Goal: Task Accomplishment & Management: Use online tool/utility

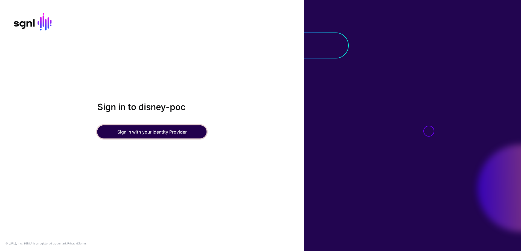
click at [126, 129] on button "Sign in with your Identity Provider" at bounding box center [151, 131] width 109 height 13
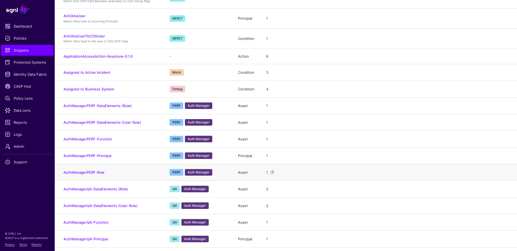
scroll to position [306, 0]
click at [31, 74] on span "Identity Data Fabric" at bounding box center [27, 74] width 45 height 5
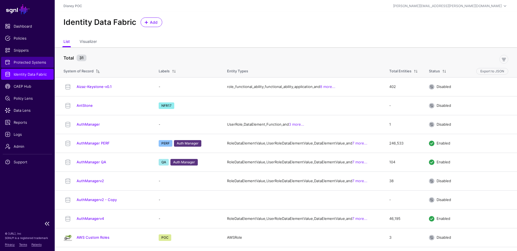
click at [27, 65] on span "Protected Systems" at bounding box center [27, 62] width 45 height 5
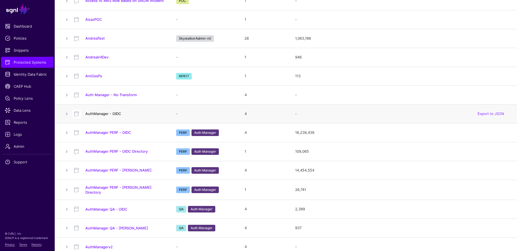
scroll to position [96, 0]
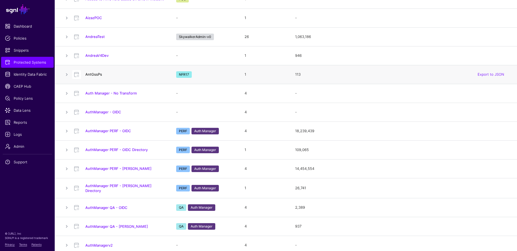
click at [92, 76] on link "AntGssPs" at bounding box center [93, 74] width 17 height 4
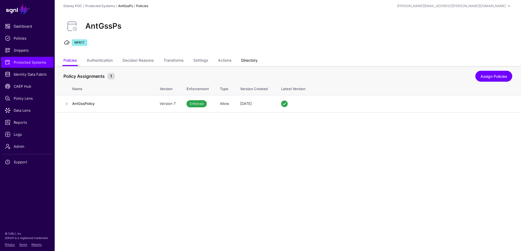
click at [247, 60] on link "Directory" at bounding box center [249, 61] width 16 height 10
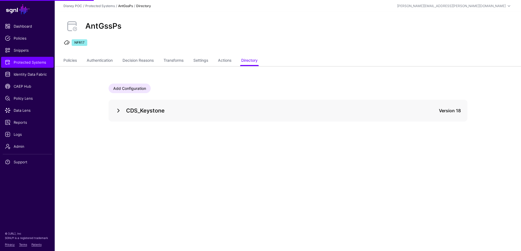
click at [119, 112] on link at bounding box center [118, 110] width 7 height 7
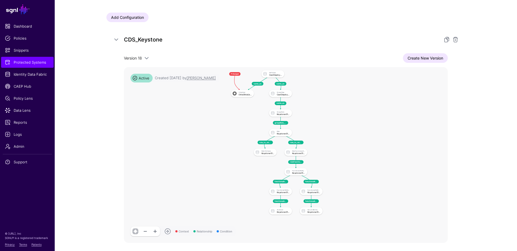
scroll to position [98, 0]
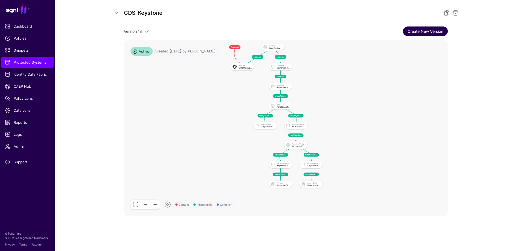
click at [414, 33] on link "Create New Version" at bounding box center [425, 32] width 45 height 10
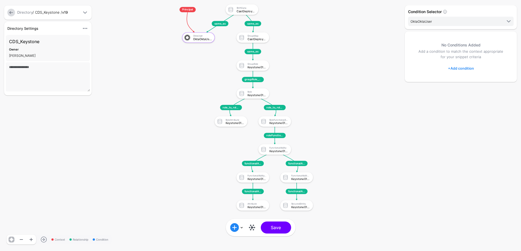
click at [448, 69] on span "+" at bounding box center [449, 68] width 2 height 4
click at [464, 93] on div "Graph Condition" at bounding box center [482, 91] width 42 height 5
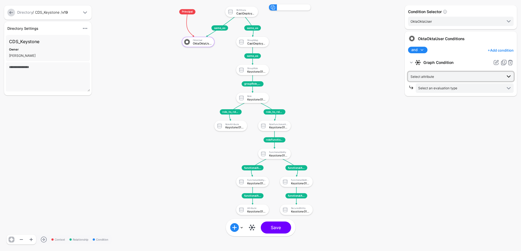
click at [459, 77] on span "Select attribute" at bounding box center [456, 77] width 92 height 6
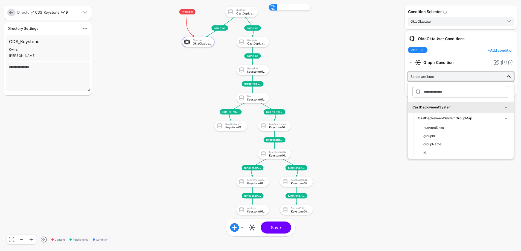
click at [459, 77] on span "Select attribute" at bounding box center [456, 77] width 92 height 6
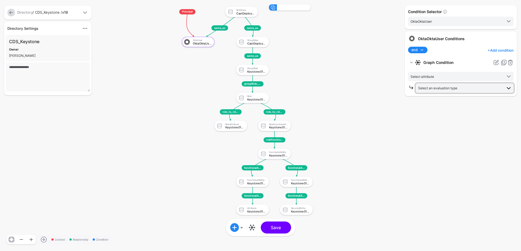
click at [457, 84] on link "Select an evaluation type" at bounding box center [465, 87] width 98 height 9
click at [444, 159] on span "Request Context Evaluate against context in the request" at bounding box center [464, 160] width 89 height 13
click at [447, 75] on span "Select attribute" at bounding box center [456, 77] width 92 height 6
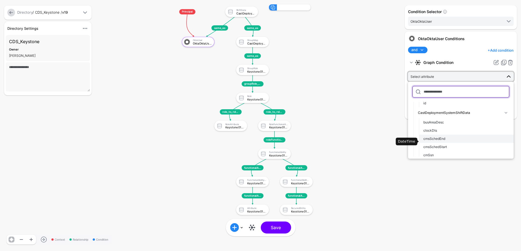
scroll to position [54, 0]
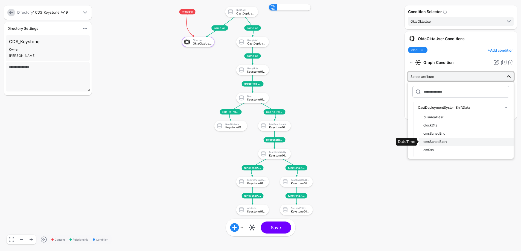
click at [447, 141] on div "cmsSchedStart" at bounding box center [466, 141] width 86 height 5
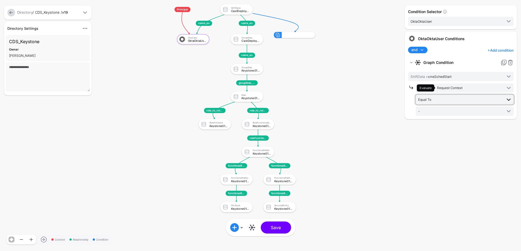
click at [439, 100] on span "Equal To" at bounding box center [460, 99] width 84 height 6
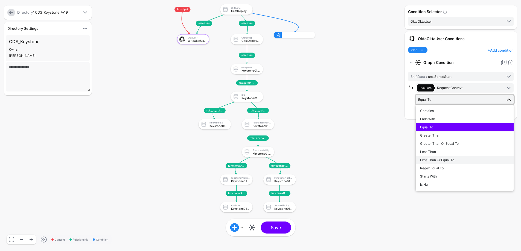
click at [434, 159] on span "Less Than Or Equal To" at bounding box center [437, 160] width 34 height 4
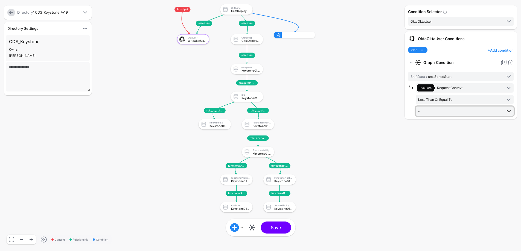
click at [430, 110] on span "-" at bounding box center [460, 111] width 84 height 6
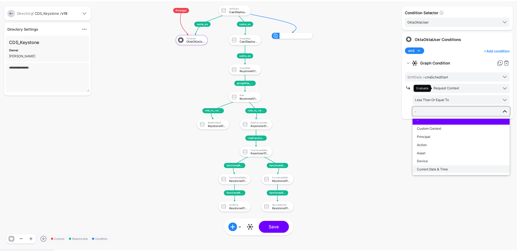
scroll to position [3, 0]
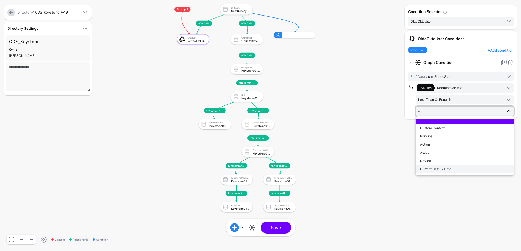
click at [441, 168] on span "Current Date & Time" at bounding box center [435, 169] width 31 height 4
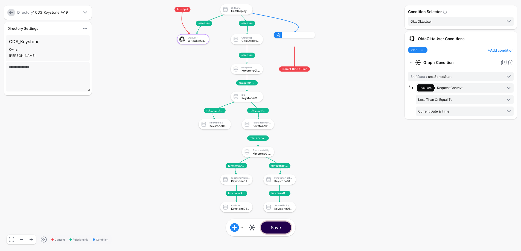
click at [285, 231] on button "Save" at bounding box center [276, 228] width 30 height 12
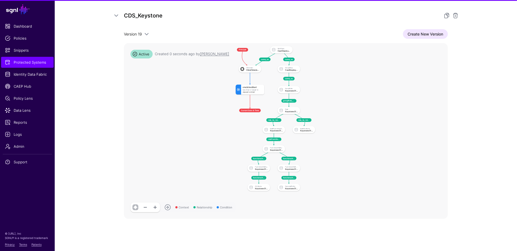
scroll to position [98, 0]
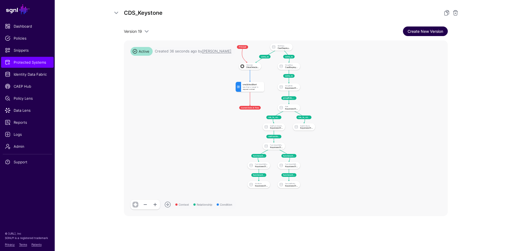
click at [432, 29] on link "Create New Version" at bounding box center [425, 32] width 45 height 10
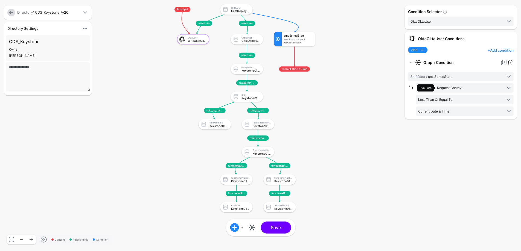
click at [511, 61] on link at bounding box center [510, 62] width 7 height 7
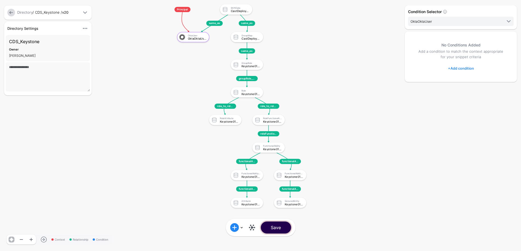
click at [279, 229] on button "Save" at bounding box center [276, 228] width 30 height 12
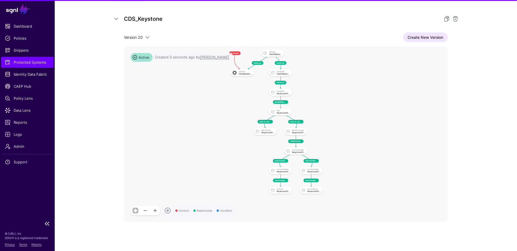
scroll to position [98, 0]
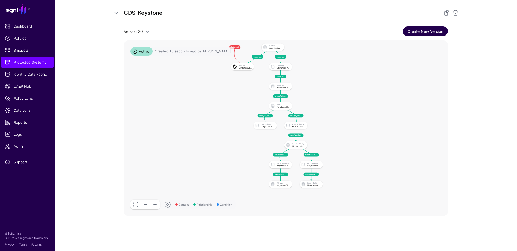
click at [421, 30] on link "Create New Version" at bounding box center [425, 32] width 45 height 10
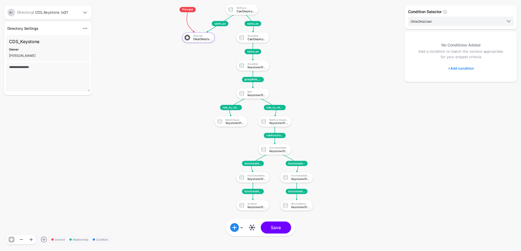
click at [453, 69] on link "+ Add condition" at bounding box center [461, 68] width 26 height 9
click at [469, 105] on div "Add Condition Group" at bounding box center [476, 102] width 53 height 7
click at [466, 101] on div "Graph Condition" at bounding box center [482, 102] width 42 height 5
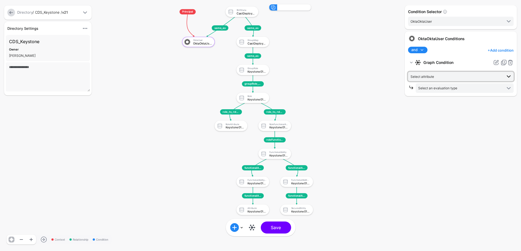
click at [454, 76] on span "Select attribute" at bounding box center [456, 77] width 92 height 6
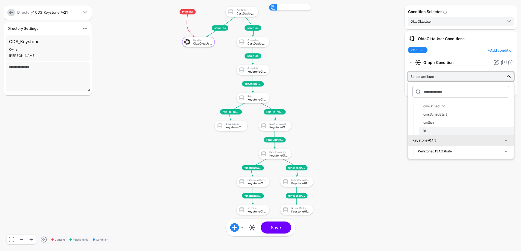
scroll to position [75, 0]
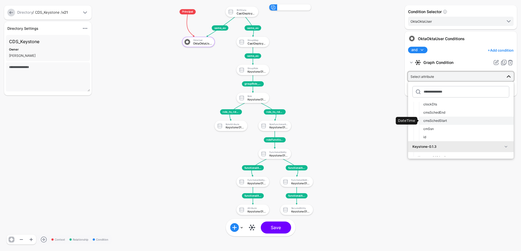
click at [437, 121] on span "cmsSchedStart" at bounding box center [435, 121] width 24 height 4
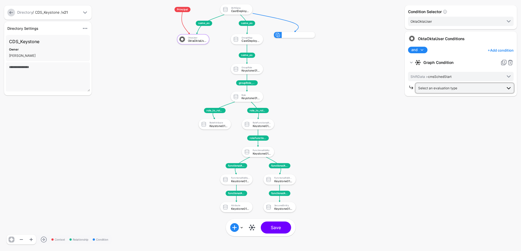
click at [444, 91] on link "Select an evaluation type" at bounding box center [465, 87] width 98 height 9
click at [440, 146] on span "Evaluate against text that you enter, like a specific value, identifier, or loc…" at bounding box center [464, 145] width 89 height 9
click at [440, 112] on input "text" at bounding box center [465, 111] width 98 height 9
click at [442, 102] on span "Equal To" at bounding box center [460, 99] width 84 height 6
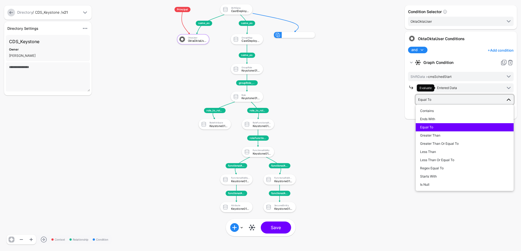
click at [442, 100] on span "Equal To" at bounding box center [460, 99] width 84 height 6
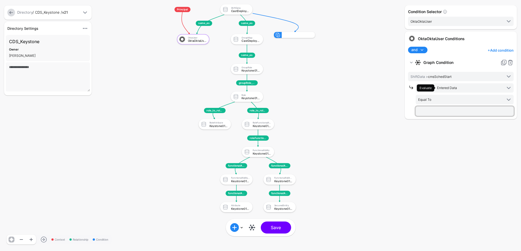
click at [431, 110] on input "text" at bounding box center [465, 111] width 98 height 9
paste input "**********"
click at [419, 111] on input "**********" at bounding box center [465, 111] width 98 height 9
type input "**********"
click at [280, 230] on button "Save" at bounding box center [276, 228] width 30 height 12
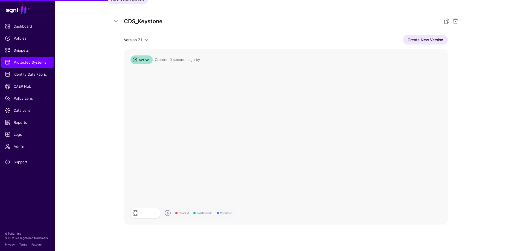
scroll to position [98, 0]
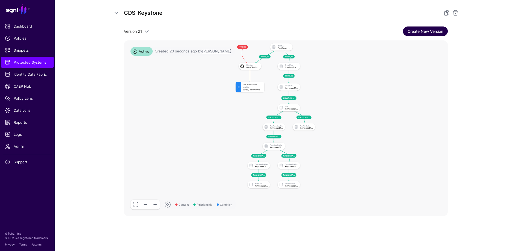
click at [415, 34] on link "Create New Version" at bounding box center [425, 32] width 45 height 10
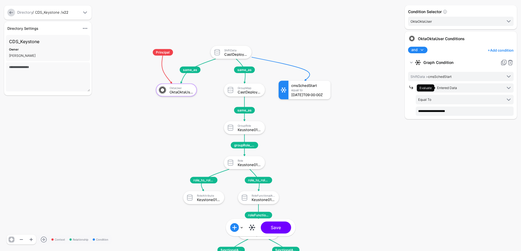
drag, startPoint x: 358, startPoint y: 98, endPoint x: 236, endPoint y: 13, distance: 148.6
click at [236, 13] on rect at bounding box center [137, 41] width 52075 height 25122
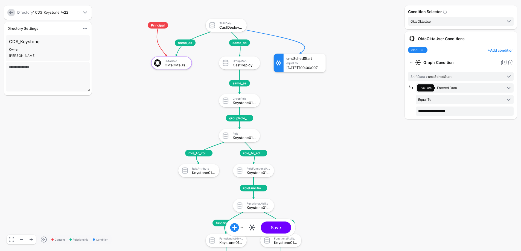
drag, startPoint x: 356, startPoint y: 174, endPoint x: 352, endPoint y: 166, distance: 8.4
click at [352, 166] on rect at bounding box center [132, 14] width 52075 height 25122
click div "[DATE]T09:00:00Z"
click at [471, 89] on span "Evaluate Entered Data" at bounding box center [459, 87] width 85 height 7
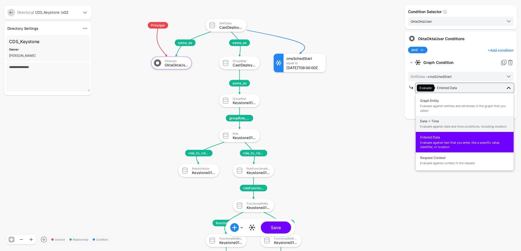
click at [455, 121] on span "Date + Time Evaluate against date and time conditions, including duration" at bounding box center [464, 124] width 89 height 13
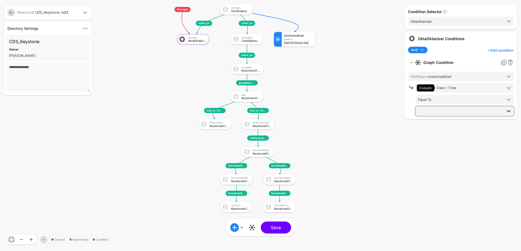
click at [453, 110] on span at bounding box center [465, 111] width 94 height 7
click at [441, 110] on span at bounding box center [465, 111] width 94 height 7
click at [443, 109] on span at bounding box center [465, 111] width 94 height 7
click at [431, 166] on div "[DATE]" at bounding box center [464, 163] width 89 height 5
click at [282, 226] on button "Save" at bounding box center [276, 228] width 30 height 12
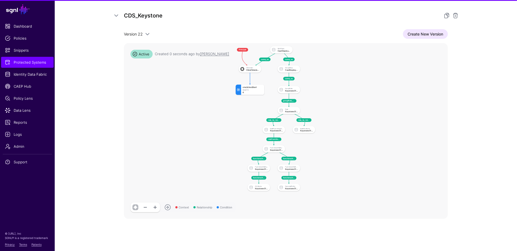
scroll to position [98, 0]
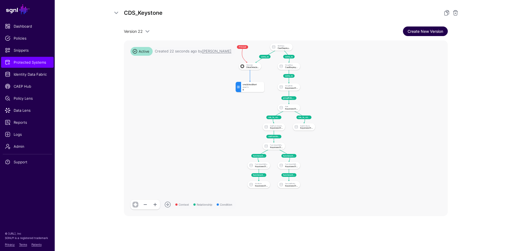
click at [433, 32] on link "Create New Version" at bounding box center [425, 32] width 45 height 10
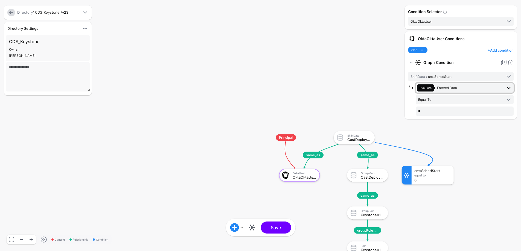
click at [458, 87] on span "Evaluate Entered Data" at bounding box center [459, 87] width 85 height 7
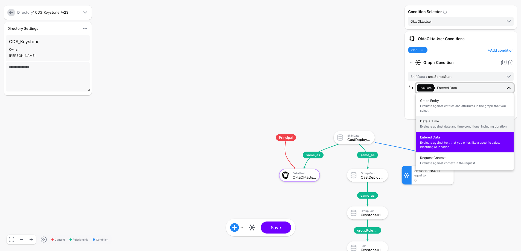
click at [455, 125] on span "Evaluate against date and time conditions, including duration" at bounding box center [464, 126] width 89 height 5
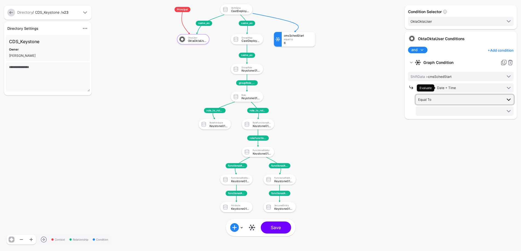
click at [446, 99] on span "Equal To" at bounding box center [460, 99] width 84 height 6
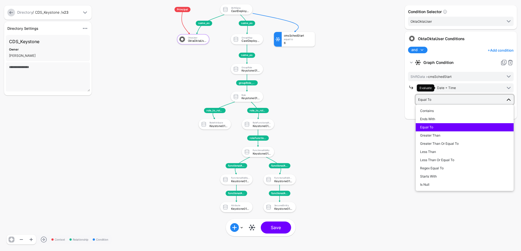
click at [442, 127] on div "Equal To" at bounding box center [464, 127] width 89 height 5
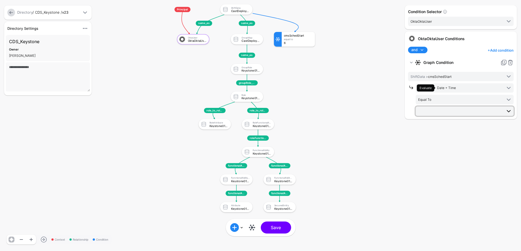
click at [445, 112] on span at bounding box center [465, 111] width 94 height 7
click at [451, 100] on span "Equal To" at bounding box center [460, 99] width 84 height 6
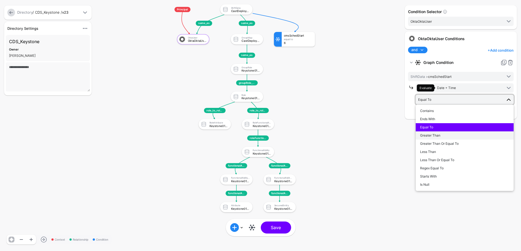
click at [433, 136] on span "Greater Than" at bounding box center [430, 135] width 20 height 4
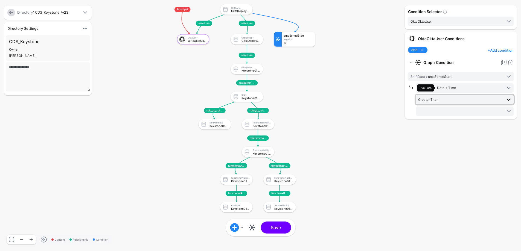
click at [438, 101] on span "Greater Than" at bounding box center [460, 99] width 84 height 6
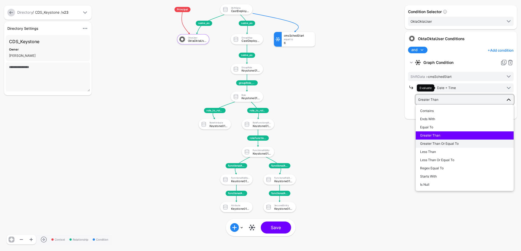
click at [436, 141] on button "Greater Than Or Equal To" at bounding box center [465, 144] width 98 height 8
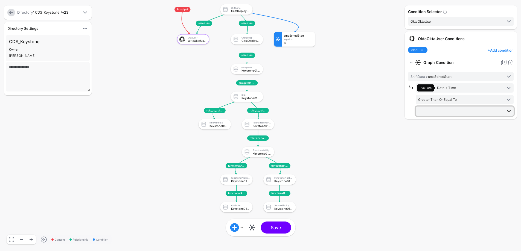
click at [434, 114] on span at bounding box center [465, 111] width 94 height 7
click at [430, 163] on span "[DATE]" at bounding box center [425, 164] width 11 height 4
click at [283, 229] on button "Save" at bounding box center [276, 228] width 30 height 12
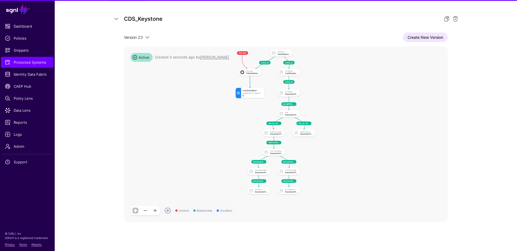
scroll to position [98, 0]
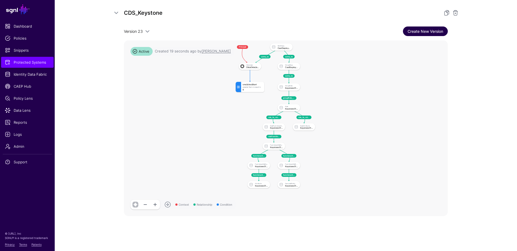
click at [435, 33] on link "Create New Version" at bounding box center [425, 32] width 45 height 10
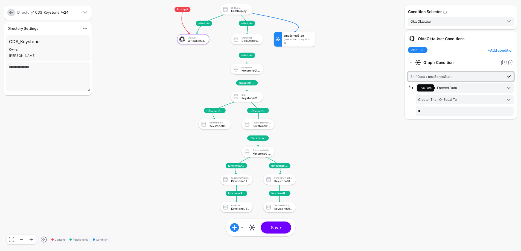
click at [448, 75] on span "ShiftData > cmsSchedStart" at bounding box center [430, 77] width 41 height 4
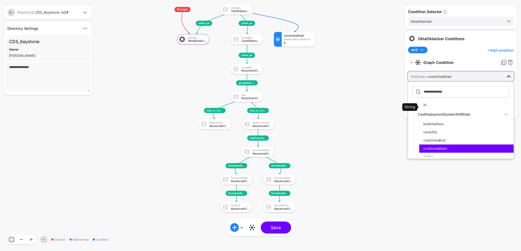
scroll to position [68, 0]
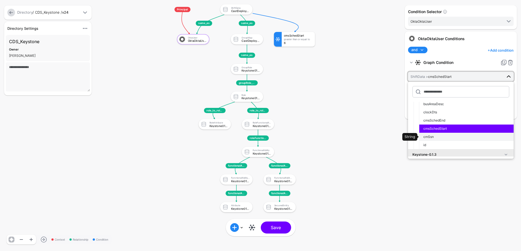
click at [439, 138] on div "cmSsn" at bounding box center [466, 136] width 86 height 5
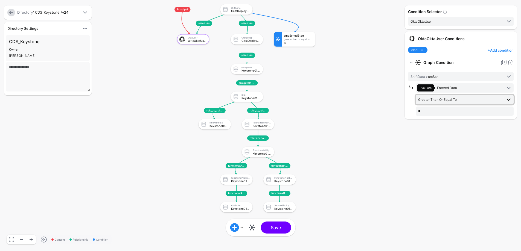
click at [450, 99] on span "Greater Than Or Equal To" at bounding box center [437, 100] width 39 height 4
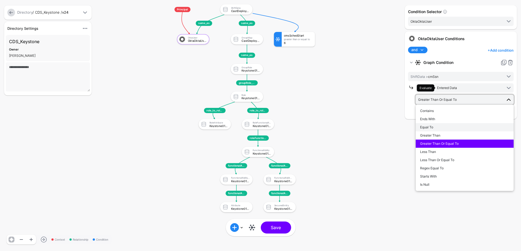
click at [442, 125] on div "Equal To" at bounding box center [464, 127] width 89 height 5
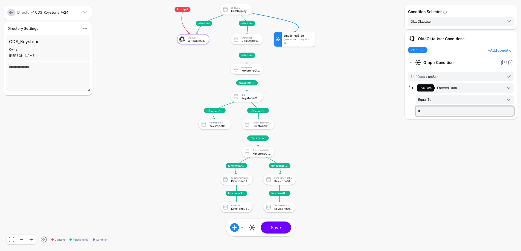
click at [437, 111] on input "*" at bounding box center [465, 111] width 98 height 9
type input "*********"
click at [285, 233] on button "Save" at bounding box center [276, 228] width 30 height 12
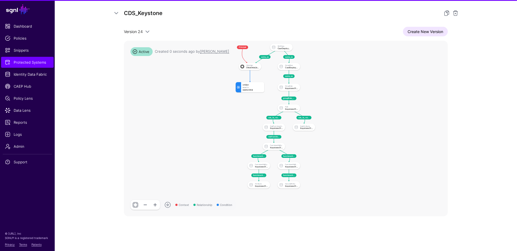
scroll to position [98, 0]
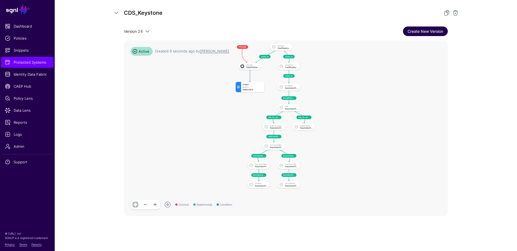
click at [422, 31] on link "Create New Version" at bounding box center [425, 32] width 45 height 10
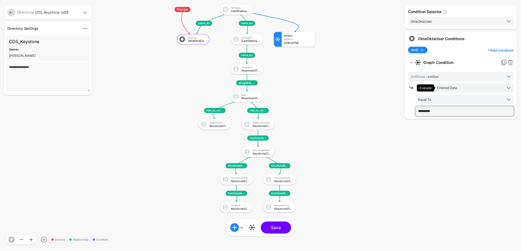
click at [420, 112] on input "*********" at bounding box center [465, 111] width 98 height 9
type input "********"
click at [268, 229] on button "Save" at bounding box center [276, 228] width 30 height 12
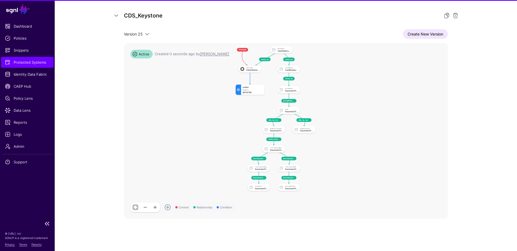
scroll to position [98, 0]
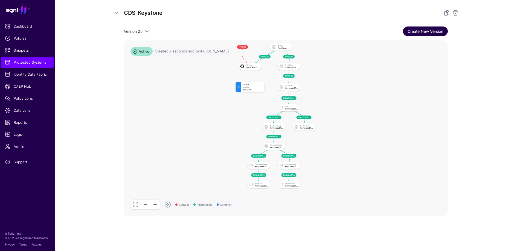
click at [424, 31] on link "Create New Version" at bounding box center [425, 32] width 45 height 10
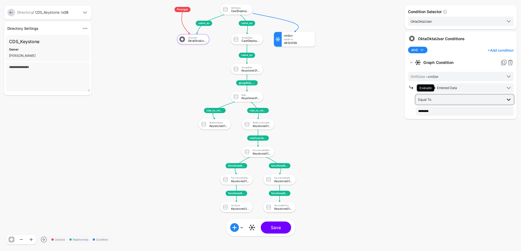
click at [446, 100] on span "Equal To" at bounding box center [460, 99] width 84 height 6
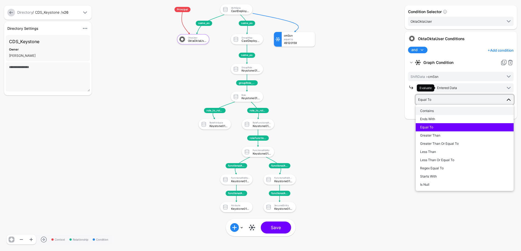
click at [438, 110] on div "Contains" at bounding box center [464, 111] width 89 height 5
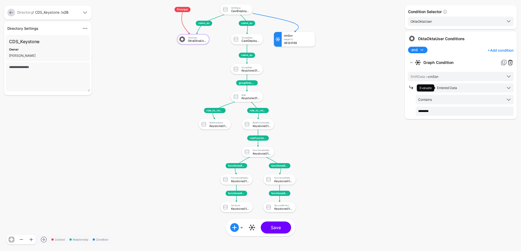
click at [510, 62] on link at bounding box center [510, 62] width 7 height 7
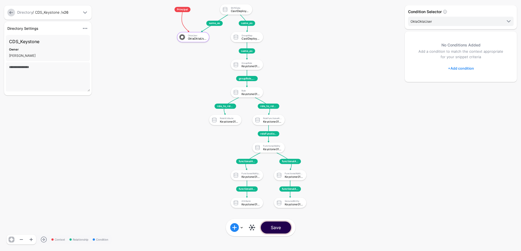
click at [273, 230] on button "Save" at bounding box center [276, 228] width 30 height 12
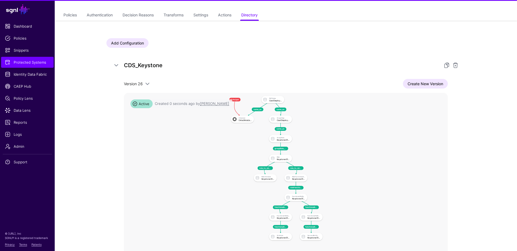
scroll to position [98, 0]
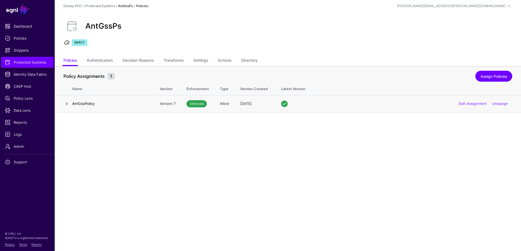
click at [69, 105] on link at bounding box center [66, 104] width 7 height 7
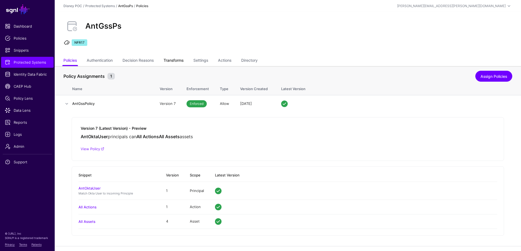
click at [171, 59] on link "Transforms" at bounding box center [173, 61] width 20 height 10
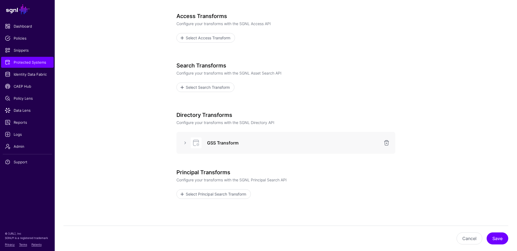
scroll to position [100, 0]
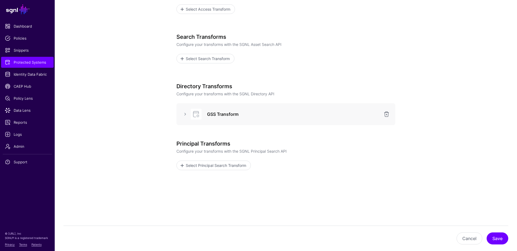
click at [183, 110] on div "GSS Transform" at bounding box center [286, 114] width 210 height 11
click at [184, 114] on link at bounding box center [185, 114] width 7 height 7
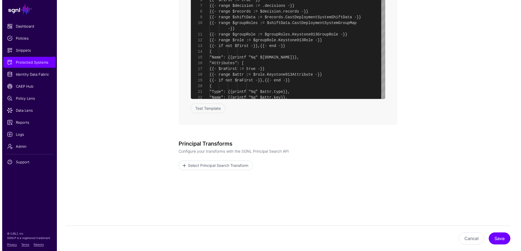
scroll to position [52, 0]
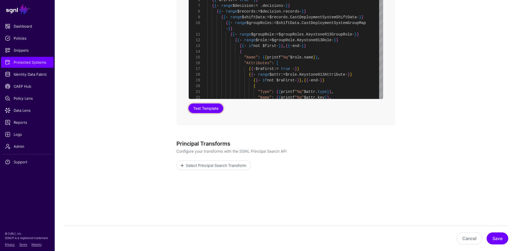
click at [219, 110] on button "Test Template" at bounding box center [205, 109] width 35 height 10
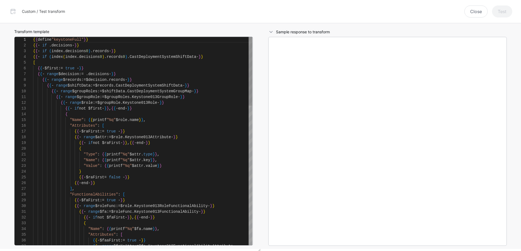
scroll to position [57, 0]
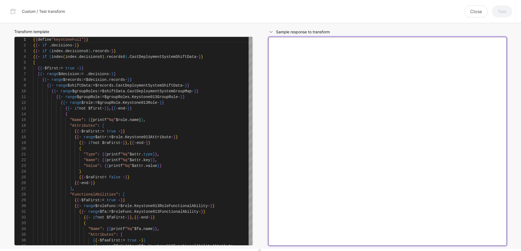
click at [393, 48] on textarea at bounding box center [387, 141] width 239 height 209
paste textarea "**********"
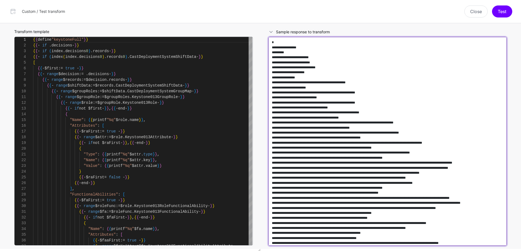
scroll to position [66920, 0]
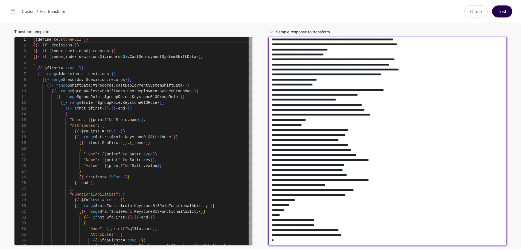
type textarea "**********"
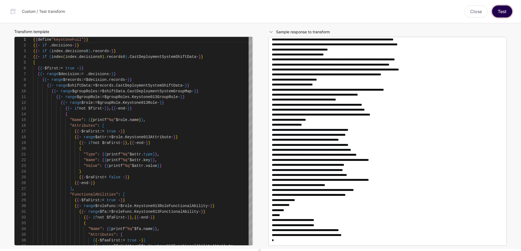
click at [508, 11] on button "Test" at bounding box center [502, 11] width 20 height 12
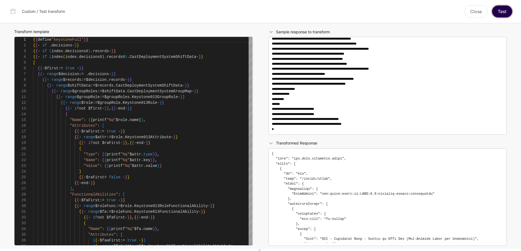
click at [510, 13] on button "Test" at bounding box center [502, 11] width 20 height 12
click at [502, 12] on button "Test" at bounding box center [502, 11] width 20 height 12
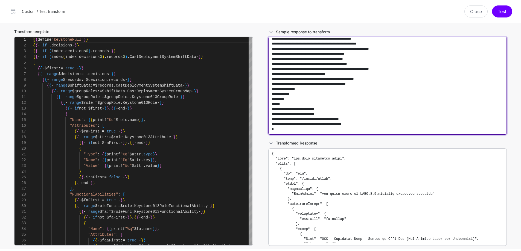
drag, startPoint x: 364, startPoint y: 112, endPoint x: 406, endPoint y: 112, distance: 41.8
click at [406, 112] on textarea at bounding box center [387, 86] width 239 height 98
click at [428, 92] on textarea at bounding box center [387, 86] width 239 height 98
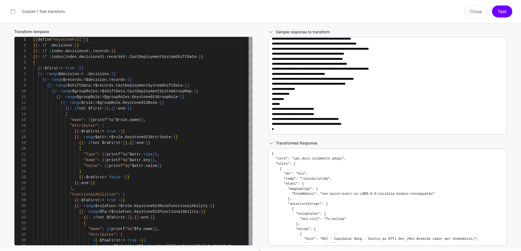
click at [361, 186] on pre at bounding box center [388, 197] width 232 height 92
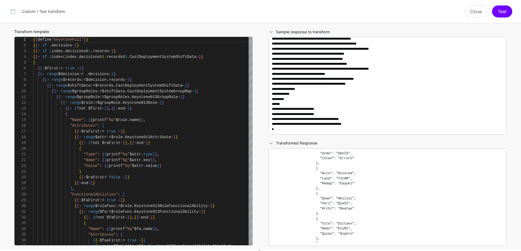
scroll to position [0, 0]
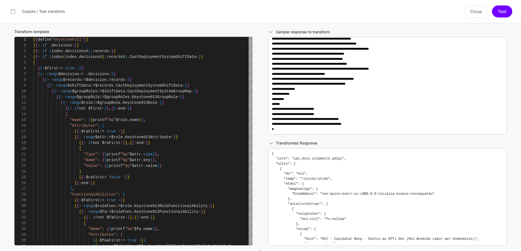
click at [516, 11] on div "Custom / Test transform Close Test" at bounding box center [260, 11] width 521 height 23
click at [509, 11] on button "Test" at bounding box center [502, 11] width 20 height 12
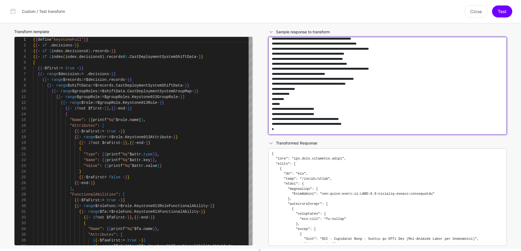
click at [446, 120] on textarea at bounding box center [387, 86] width 239 height 98
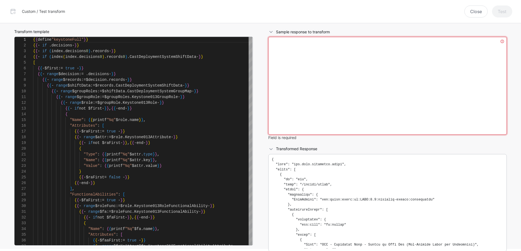
paste textarea "**********"
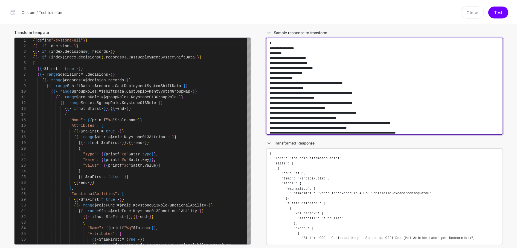
scroll to position [67032, 0]
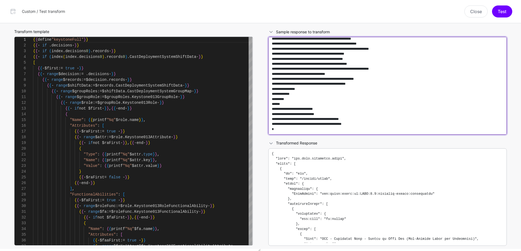
type textarea "**********"
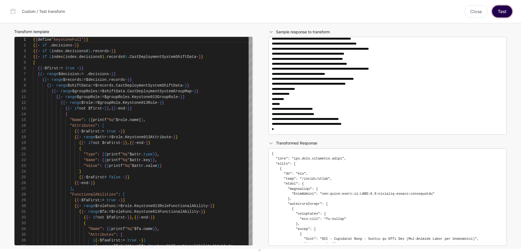
click at [505, 11] on button "Test" at bounding box center [502, 11] width 20 height 12
click at [472, 9] on button "Close" at bounding box center [475, 11] width 23 height 12
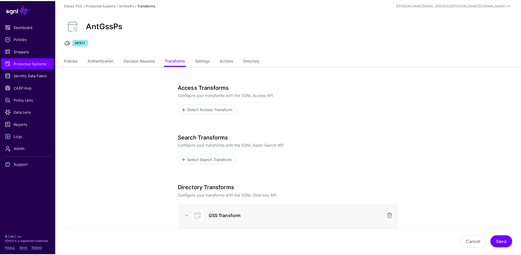
scroll to position [0, 0]
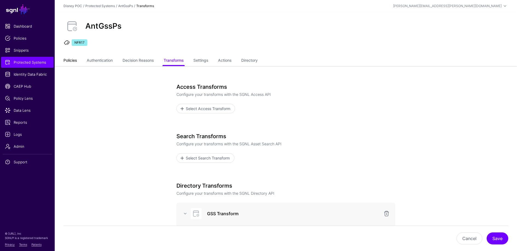
click at [70, 60] on link "Policies" at bounding box center [69, 61] width 13 height 10
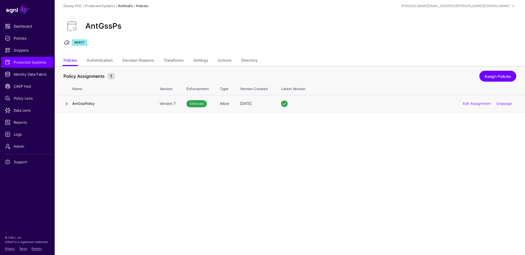
click at [66, 103] on link at bounding box center [66, 104] width 7 height 7
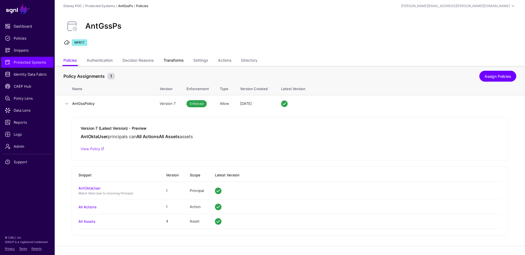
click at [180, 58] on link "Transforms" at bounding box center [173, 61] width 20 height 10
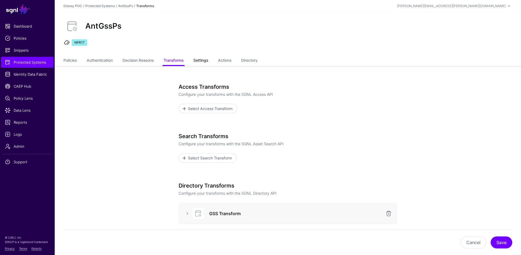
click at [203, 61] on link "Settings" at bounding box center [200, 61] width 15 height 10
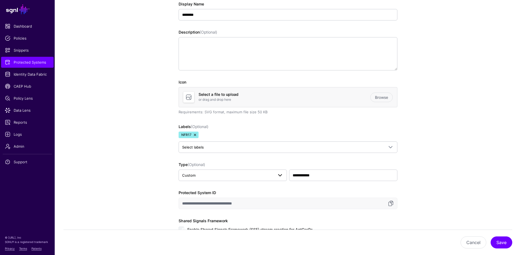
scroll to position [162, 0]
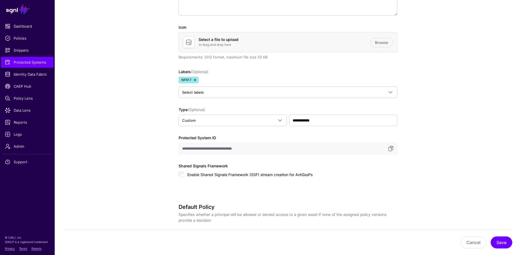
click at [210, 149] on input "**********" at bounding box center [288, 148] width 219 height 11
click at [393, 149] on link at bounding box center [390, 148] width 7 height 7
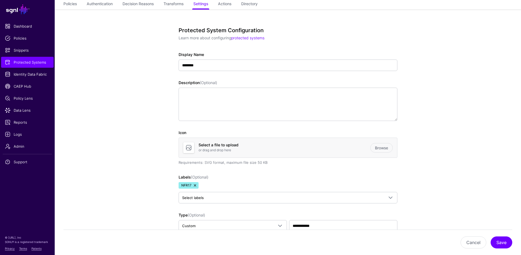
scroll to position [0, 0]
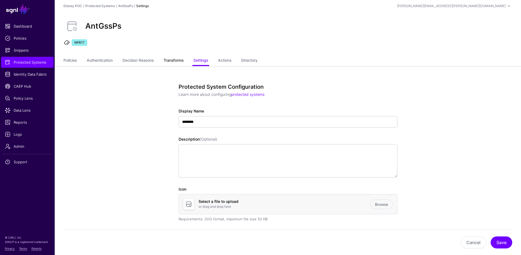
click at [175, 61] on link "Transforms" at bounding box center [173, 61] width 20 height 10
